Goal: Find specific page/section: Find specific page/section

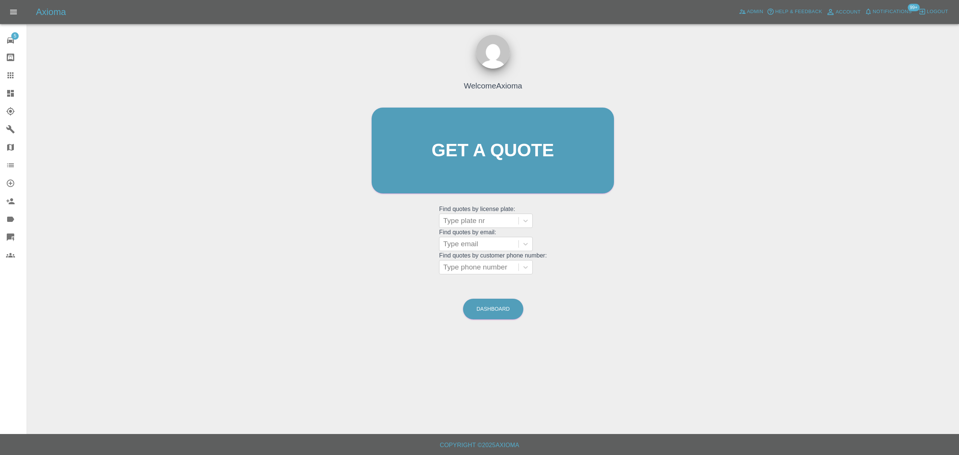
click at [13, 95] on icon at bounding box center [10, 93] width 7 height 7
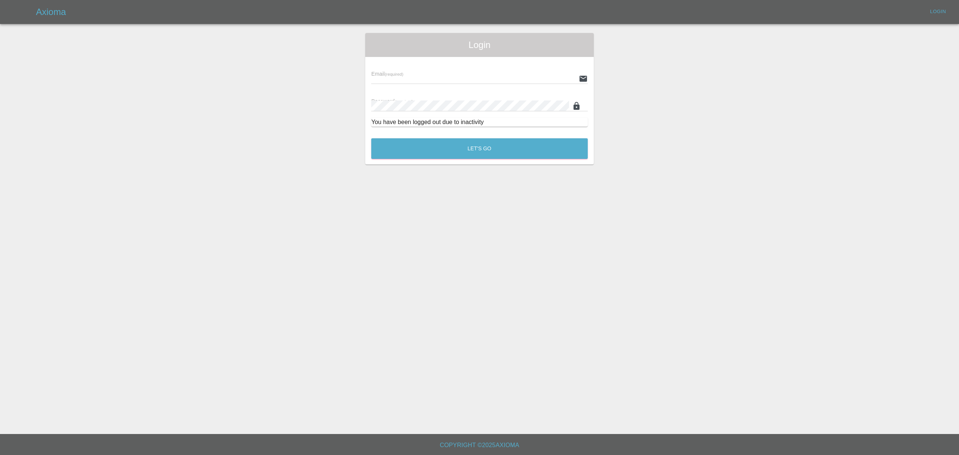
type input "[PERSON_NAME][EMAIL_ADDRESS][DOMAIN_NAME]"
click at [406, 142] on button "Let's Go" at bounding box center [479, 148] width 216 height 21
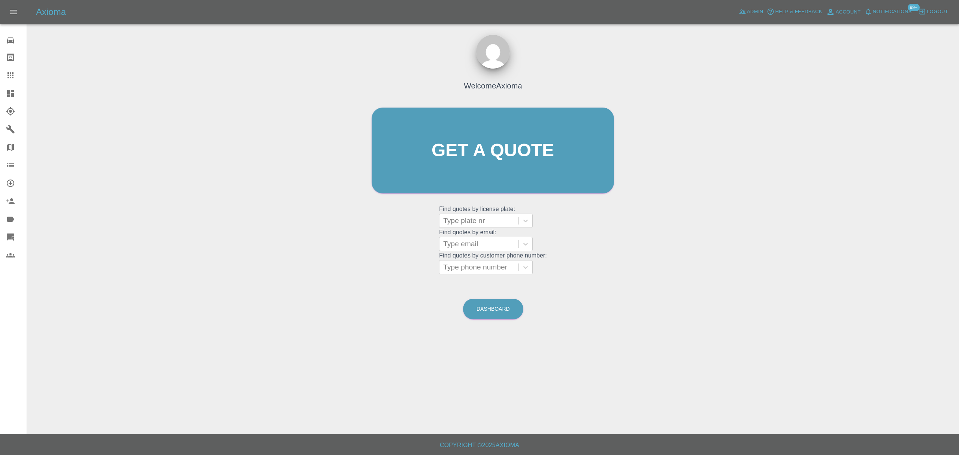
click at [4, 86] on link "Dashboard" at bounding box center [13, 93] width 27 height 18
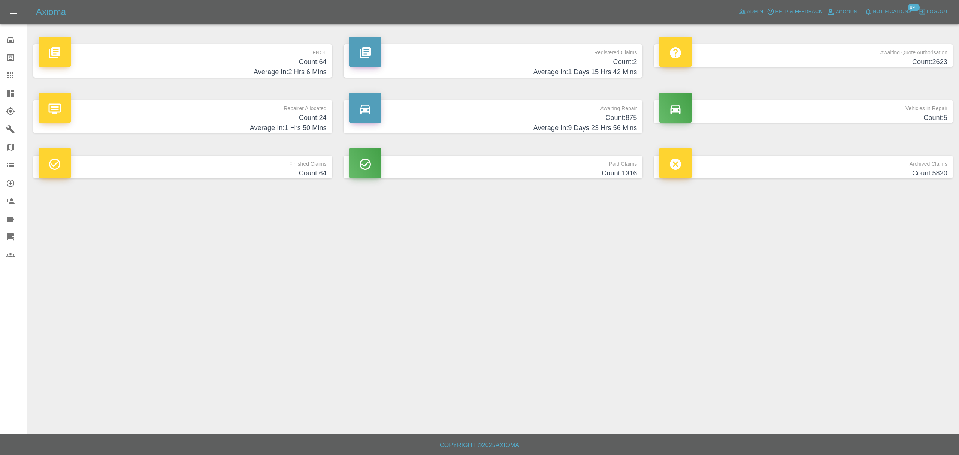
click at [316, 55] on p "FNOL" at bounding box center [183, 50] width 288 height 13
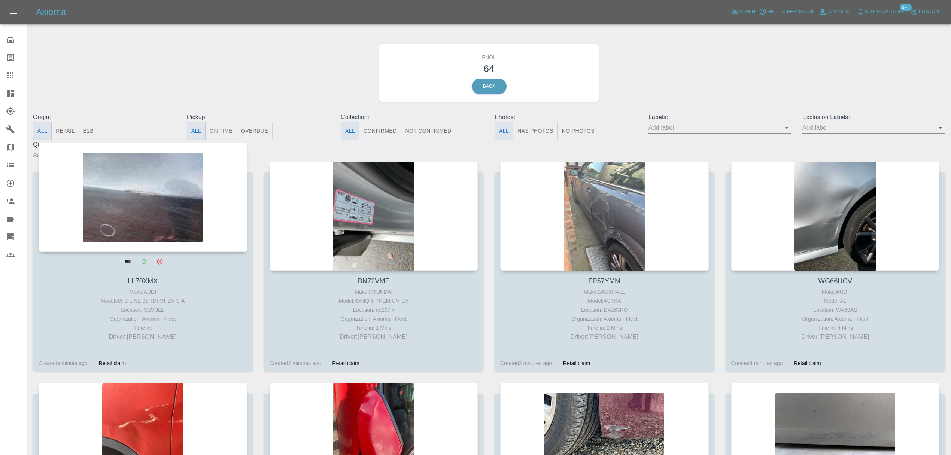
click at [172, 186] on div at bounding box center [143, 196] width 209 height 109
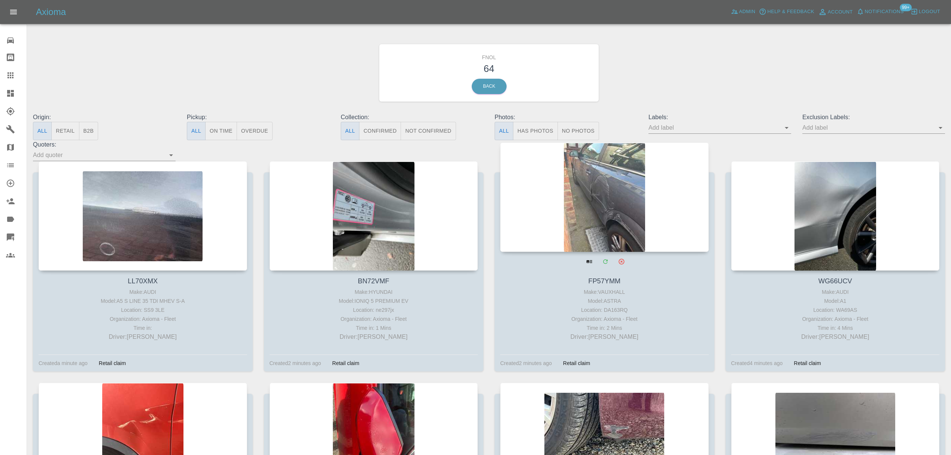
scroll to position [404, 0]
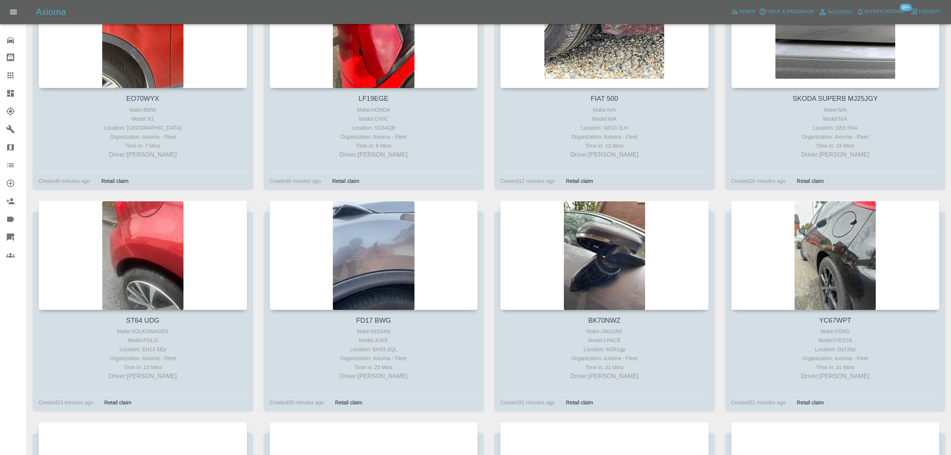
click at [573, 242] on div at bounding box center [604, 254] width 209 height 109
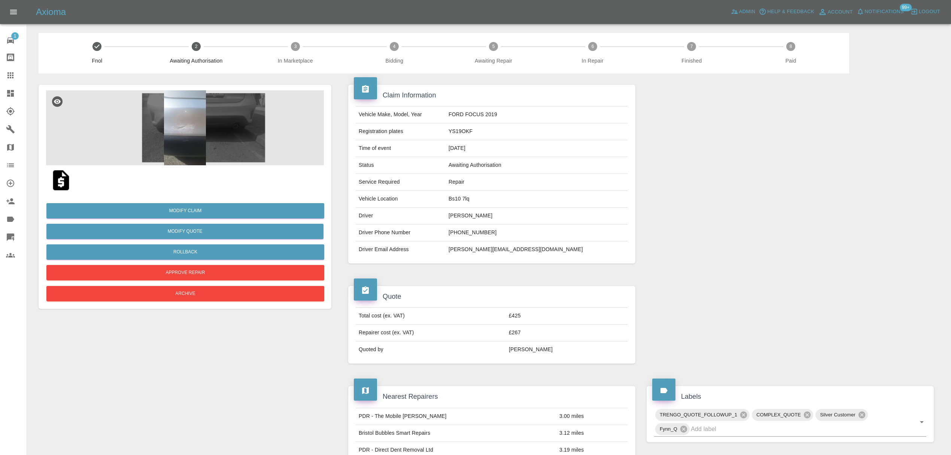
scroll to position [31, 0]
